Goal: Use online tool/utility: Utilize a website feature to perform a specific function

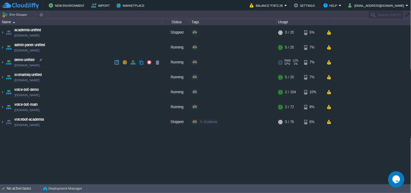
click at [39, 65] on link "[DOMAIN_NAME]" at bounding box center [26, 65] width 25 height 5
drag, startPoint x: 1, startPoint y: 61, endPoint x: 98, endPoint y: 128, distance: 117.8
click at [1, 61] on img at bounding box center [2, 62] width 4 height 15
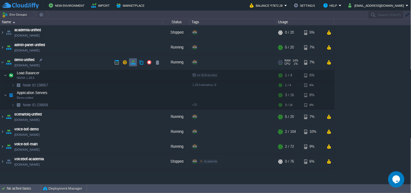
click at [134, 65] on button "button" at bounding box center [133, 62] width 5 height 5
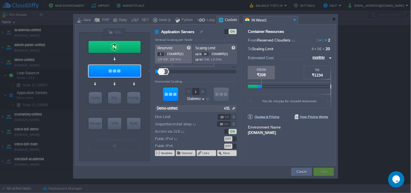
click at [161, 56] on input "1" at bounding box center [161, 54] width 7 height 4
type input "8"
click at [197, 83] on div "Horizontal Scaling" at bounding box center [196, 82] width 82 height 5
click at [326, 169] on button "Apply" at bounding box center [324, 171] width 8 height 5
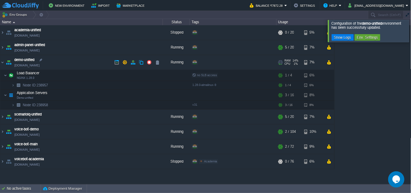
click at [40, 65] on link "[DOMAIN_NAME]" at bounding box center [26, 65] width 25 height 5
click at [411, 31] on div at bounding box center [418, 31] width 0 height 22
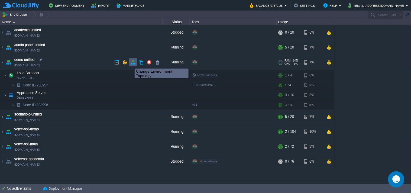
click at [132, 63] on button "button" at bounding box center [133, 62] width 5 height 5
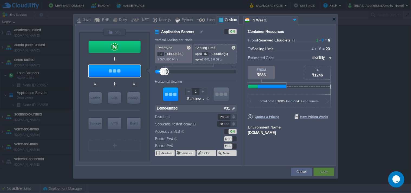
click at [163, 54] on input "8" at bounding box center [161, 54] width 7 height 4
type input "2"
click at [195, 67] on form "Vertical Scaling per Node Reserved 2 cloudlet(s) 1 GiB, 800 MHz Scaling Limit u…" at bounding box center [198, 101] width 87 height 127
click at [325, 175] on div "Apply" at bounding box center [324, 172] width 12 height 8
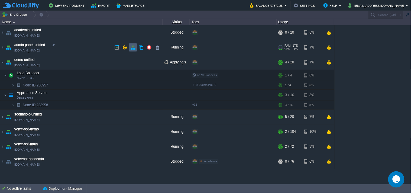
click at [133, 43] on td at bounding box center [133, 47] width 8 height 8
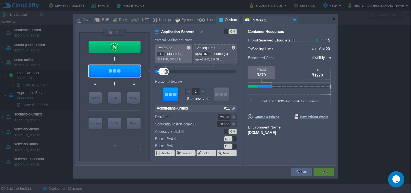
click at [162, 54] on input "4" at bounding box center [161, 54] width 7 height 4
type input "12"
click at [273, 142] on div "Container Resources From Reserved Cloudlets 1 + 4 ... = 5 not added To Scaling …" at bounding box center [290, 95] width 93 height 142
click at [316, 171] on div "Apply" at bounding box center [324, 172] width 20 height 8
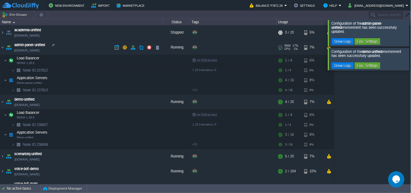
click at [40, 52] on link "[DOMAIN_NAME]" at bounding box center [26, 50] width 25 height 5
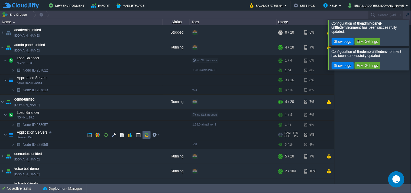
click at [150, 137] on td at bounding box center [147, 135] width 8 height 8
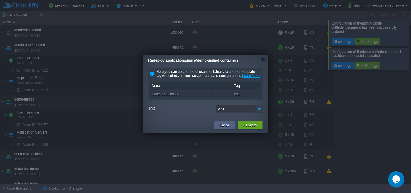
click at [258, 111] on img at bounding box center [260, 109] width 8 height 8
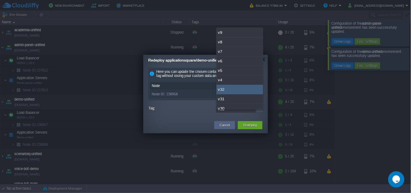
click at [233, 92] on div "v32" at bounding box center [240, 89] width 47 height 9
type input "v32"
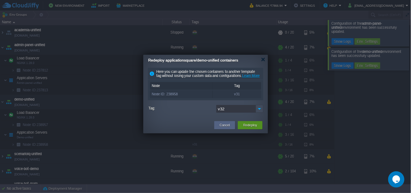
click at [250, 128] on button "Redeploy" at bounding box center [250, 125] width 14 height 5
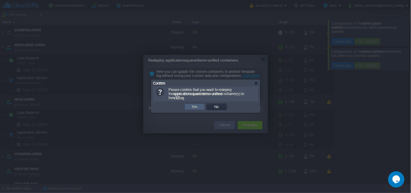
click at [189, 103] on td "Yes" at bounding box center [195, 107] width 22 height 8
click at [193, 107] on button "Yes" at bounding box center [194, 106] width 9 height 5
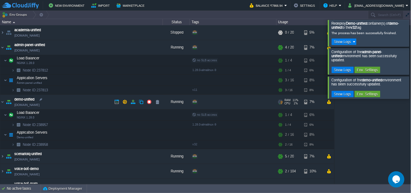
click at [40, 103] on link "[DOMAIN_NAME]" at bounding box center [26, 104] width 25 height 5
